Goal: Go to known website: Access a specific website the user already knows

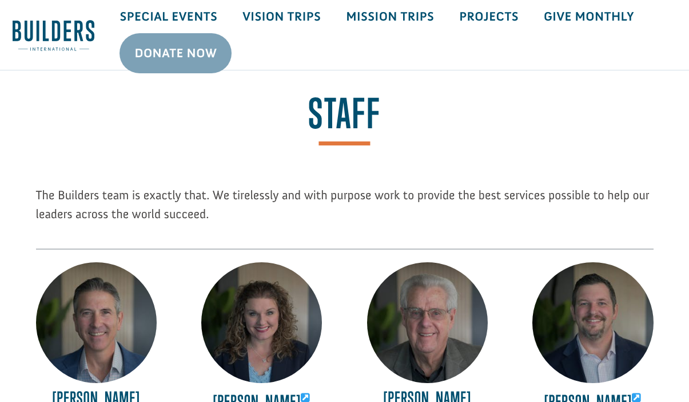
click at [63, 33] on img at bounding box center [54, 35] width 82 height 35
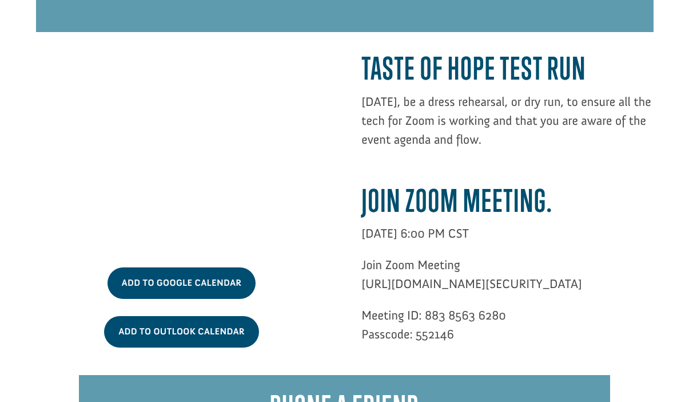
scroll to position [3075, 0]
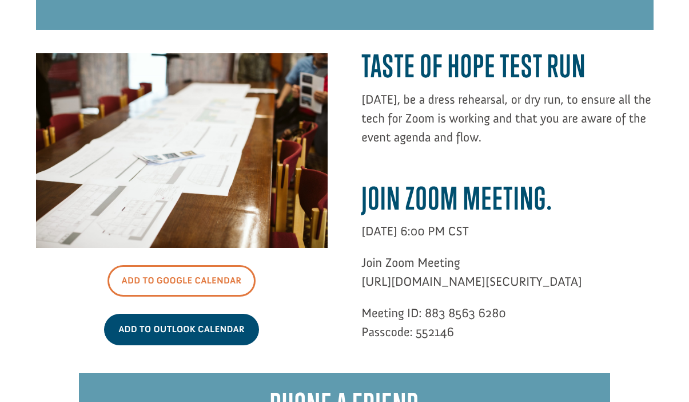
click at [195, 268] on link "Add to Google Calendar" at bounding box center [182, 280] width 149 height 31
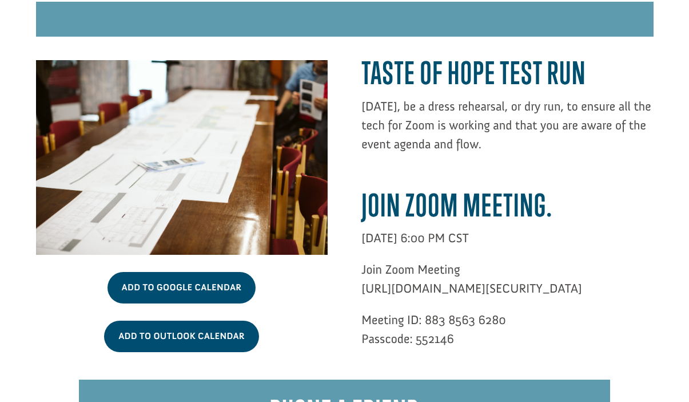
scroll to position [3063, 0]
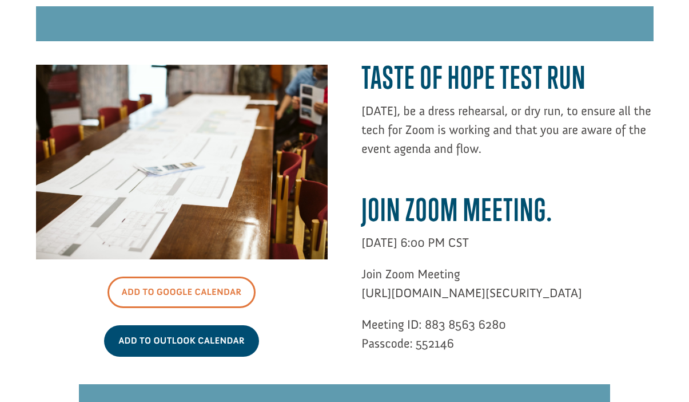
click at [193, 276] on link "Add to Google Calendar" at bounding box center [182, 291] width 149 height 31
